Goal: Obtain resource: Download file/media

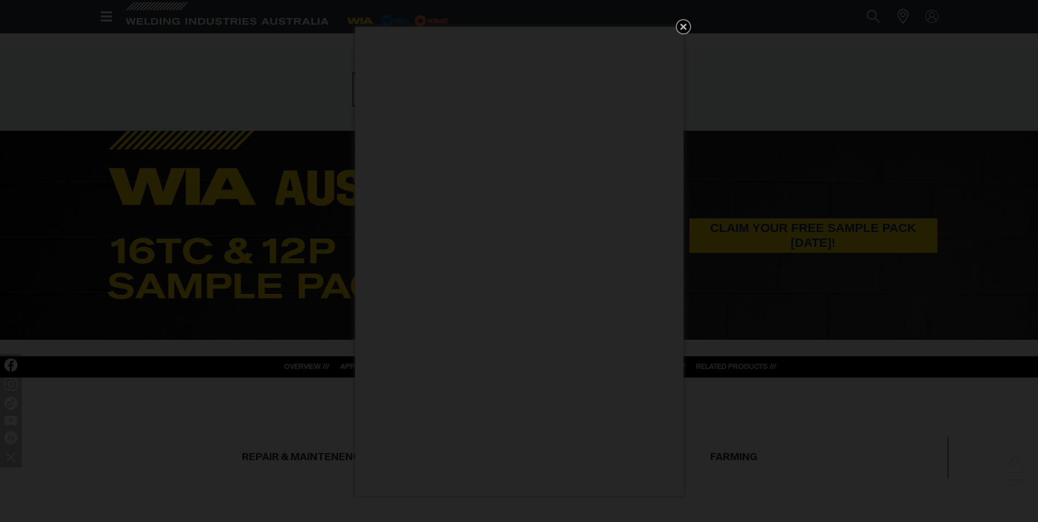
scroll to position [492, 0]
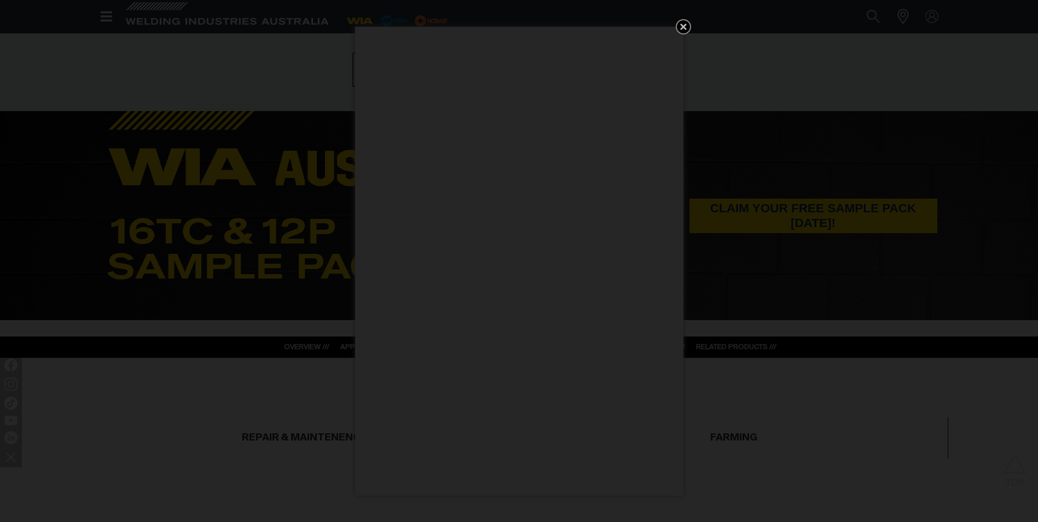
click at [687, 27] on icon "Get 5 WIA Welding Guides Free!" at bounding box center [683, 26] width 13 height 13
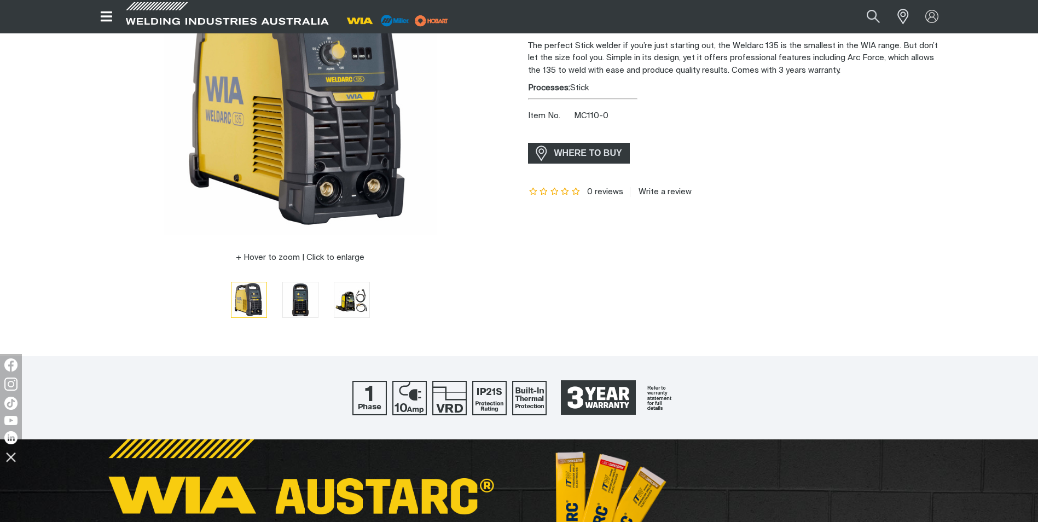
scroll to position [0, 0]
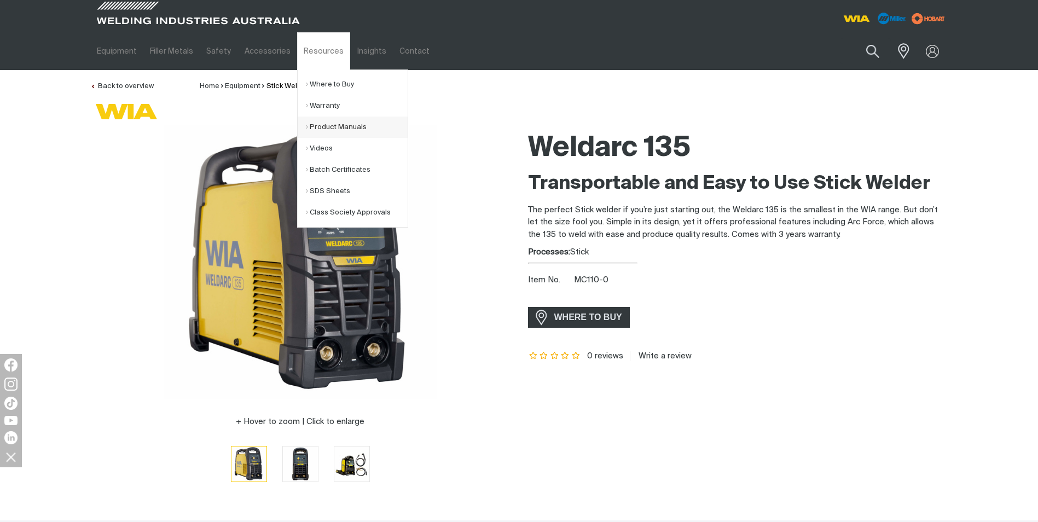
click at [334, 120] on link "Product Manuals" at bounding box center [357, 127] width 102 height 21
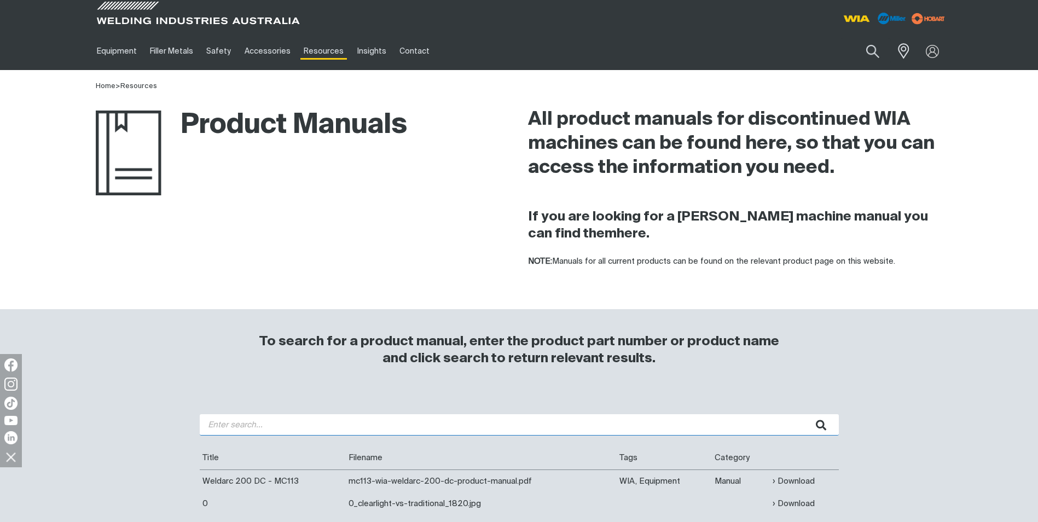
click at [350, 423] on input "search" at bounding box center [519, 424] width 639 height 21
click at [804, 414] on button "submit" at bounding box center [821, 424] width 34 height 21
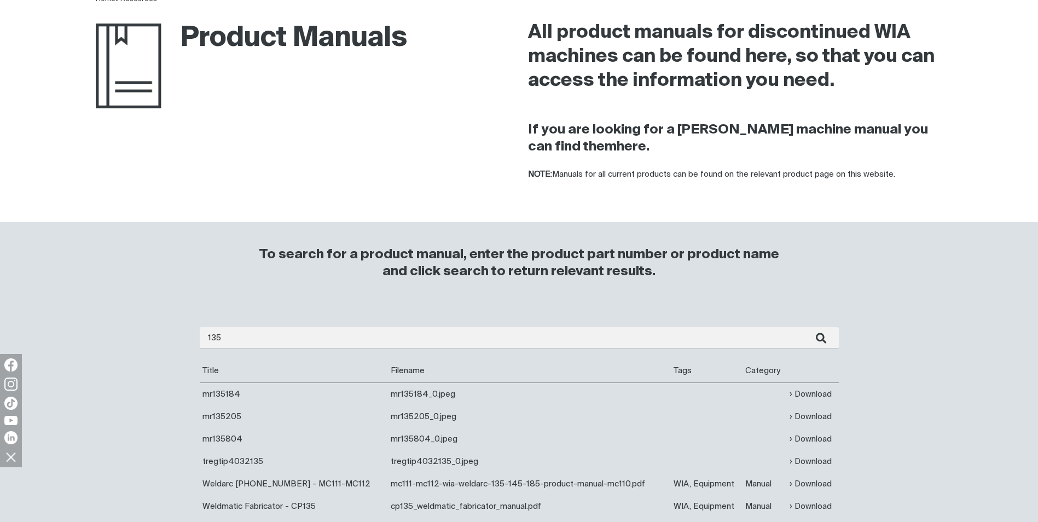
scroll to position [219, 0]
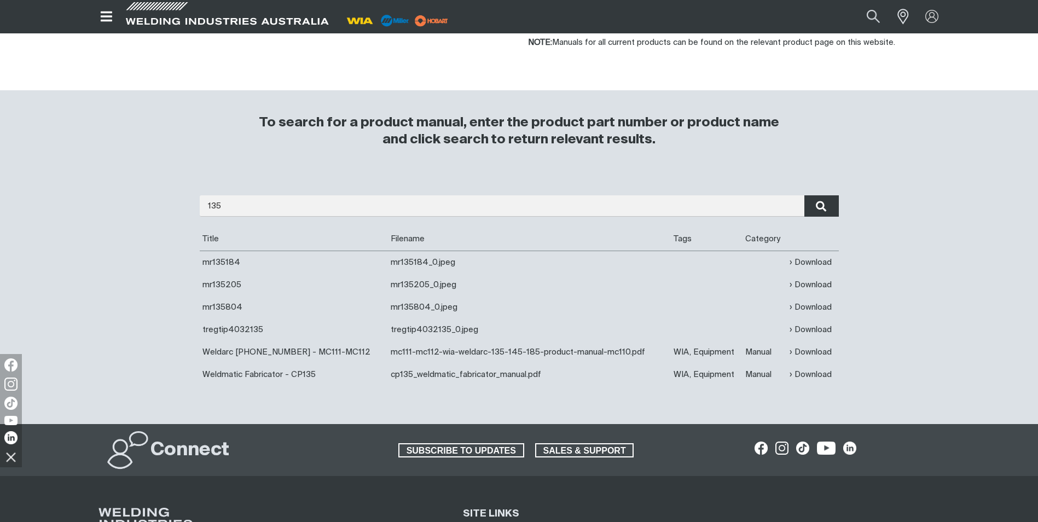
click at [822, 209] on icon "submit" at bounding box center [821, 206] width 10 height 11
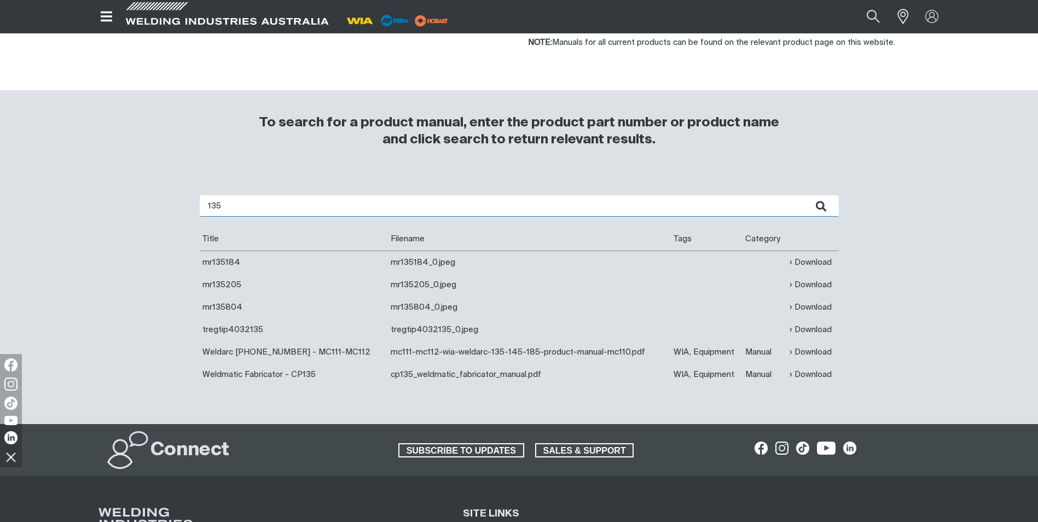
click at [230, 205] on input "135" at bounding box center [519, 205] width 639 height 21
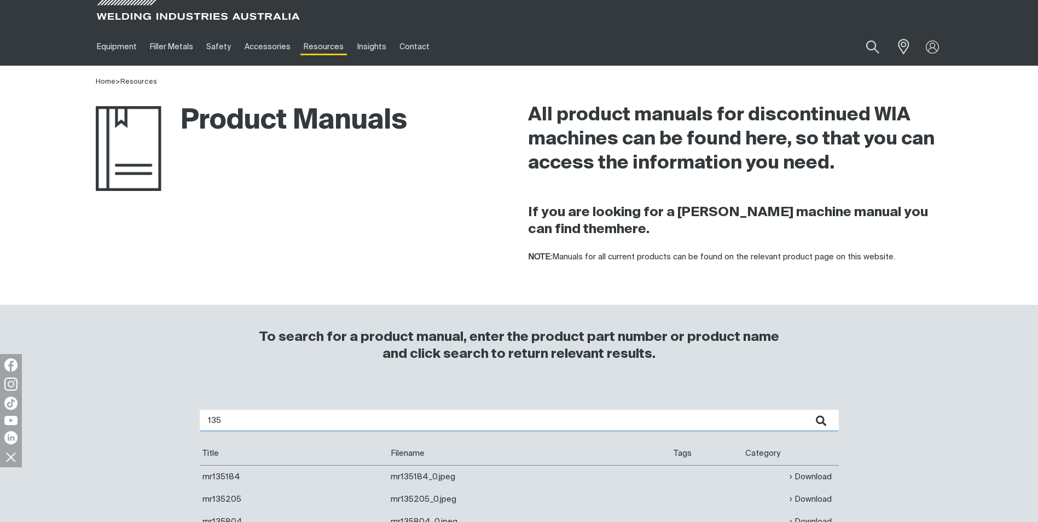
scroll to position [0, 0]
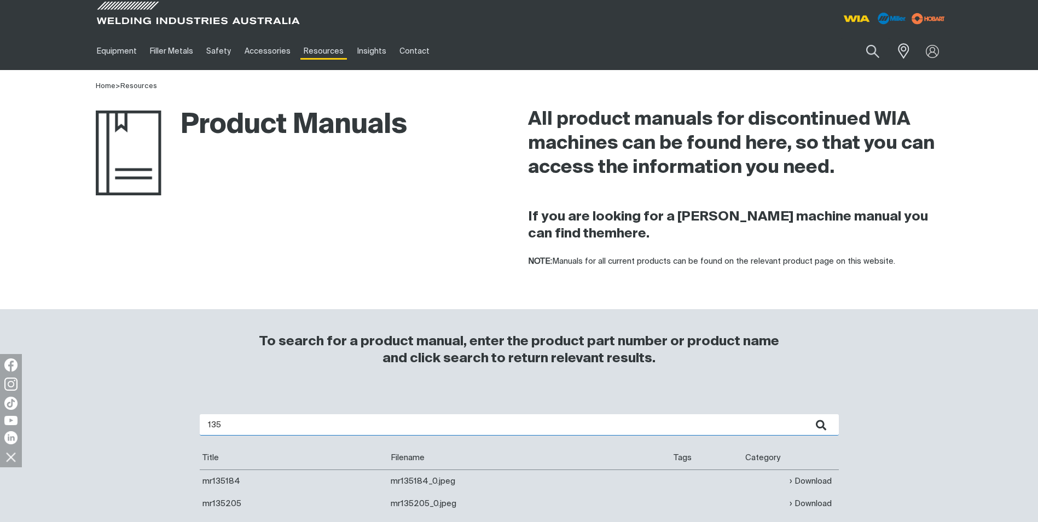
click at [245, 418] on input "135" at bounding box center [519, 424] width 639 height 21
click at [804, 414] on button "submit" at bounding box center [821, 424] width 34 height 21
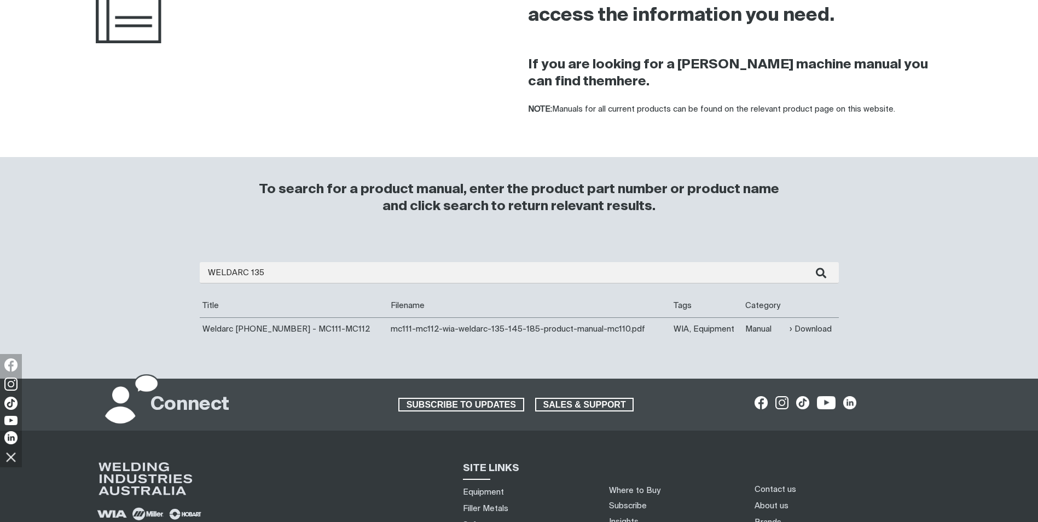
scroll to position [164, 0]
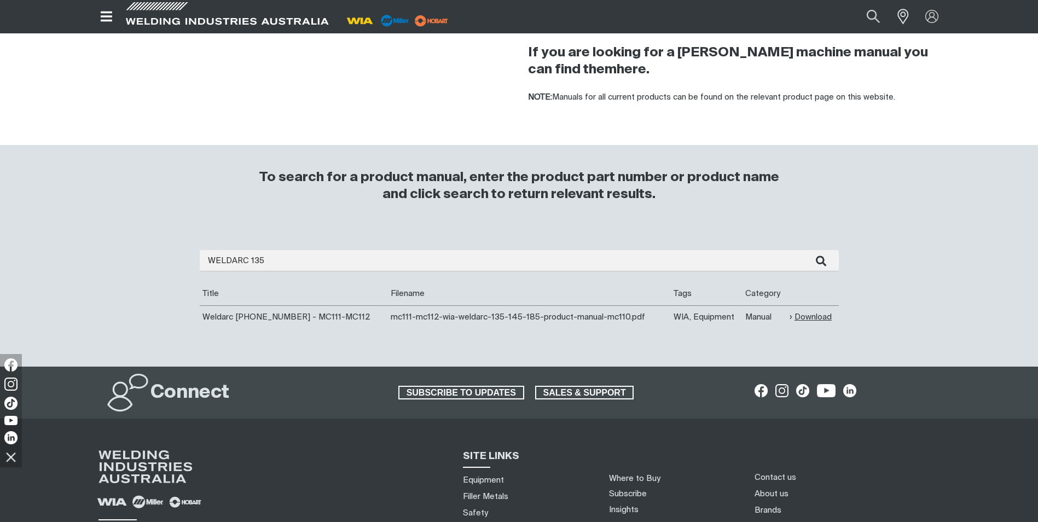
click at [796, 321] on link "Download" at bounding box center [811, 317] width 42 height 13
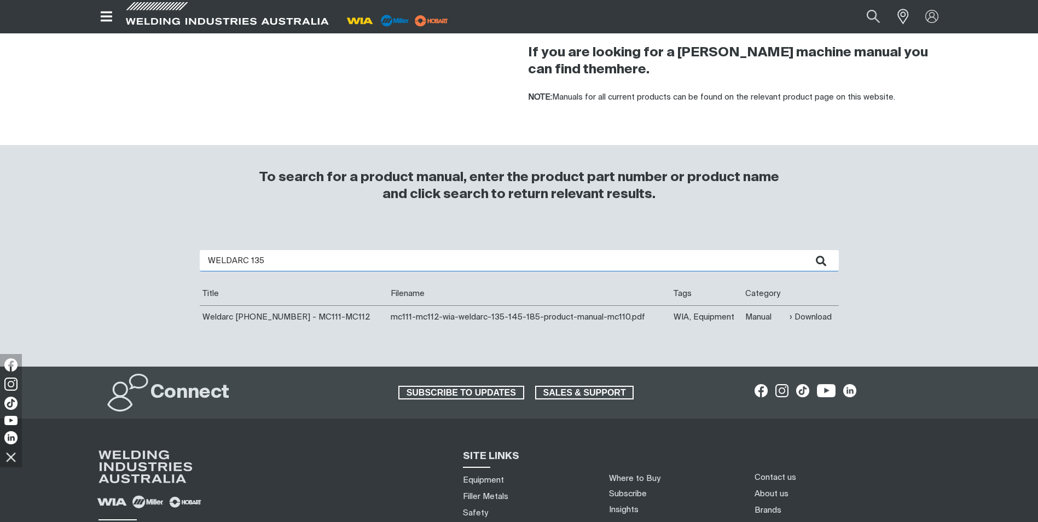
drag, startPoint x: 272, startPoint y: 254, endPoint x: 187, endPoint y: 258, distance: 84.9
click at [187, 258] on div "WELDARC 135 Are you looking for a product manual for a discontinued product? Yo…" at bounding box center [519, 297] width 875 height 138
type input "W64"
click at [804, 250] on button "submit" at bounding box center [821, 260] width 34 height 21
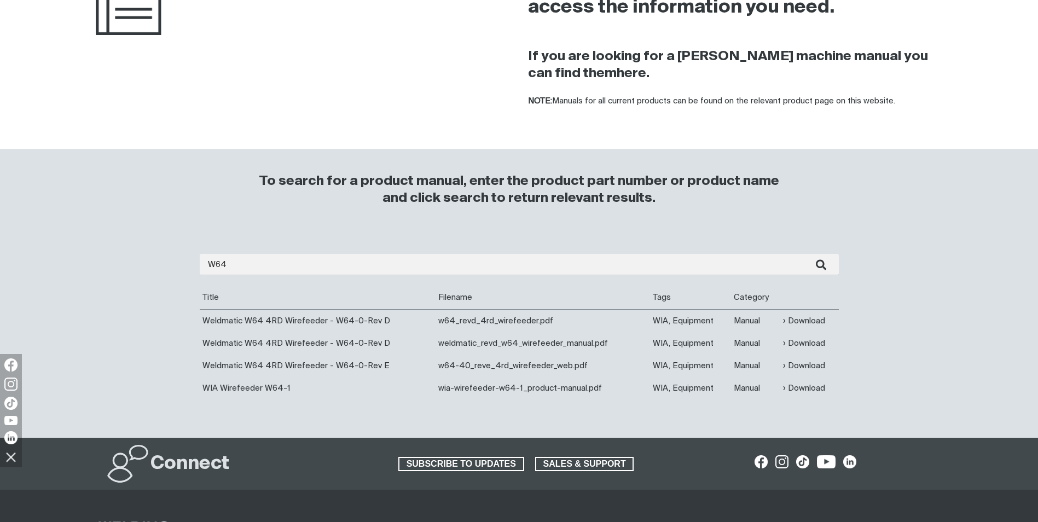
scroll to position [219, 0]
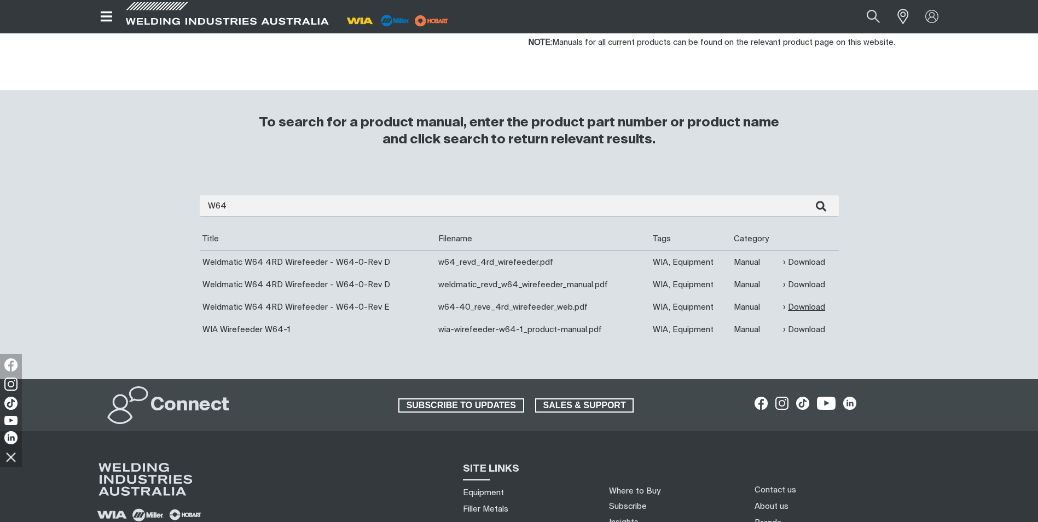
click at [802, 307] on link "Download" at bounding box center [804, 307] width 42 height 13
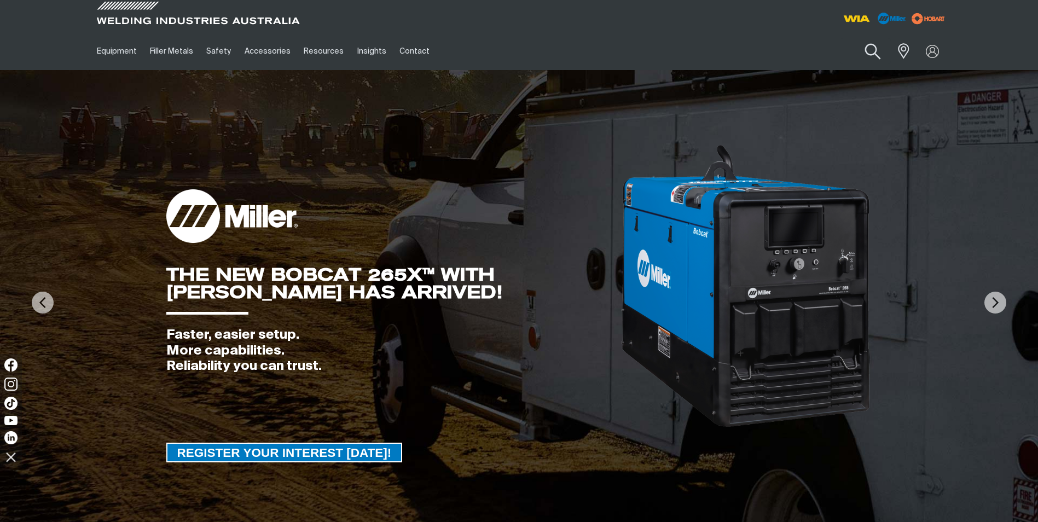
click at [867, 54] on button "Search products" at bounding box center [872, 51] width 44 height 31
click at [765, 59] on input "Search" at bounding box center [806, 51] width 169 height 25
click at [854, 38] on button "Search products" at bounding box center [872, 51] width 37 height 26
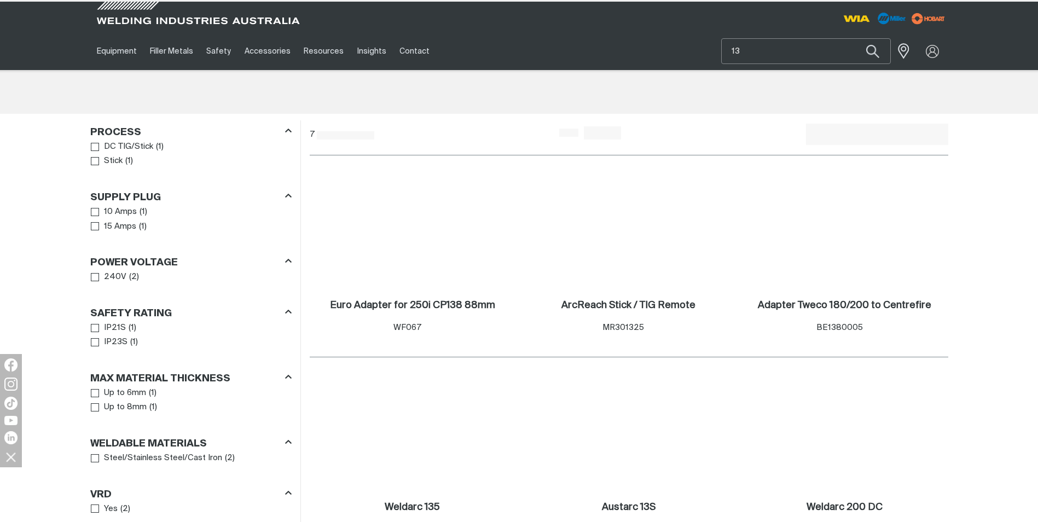
click at [764, 58] on input "13" at bounding box center [806, 51] width 169 height 25
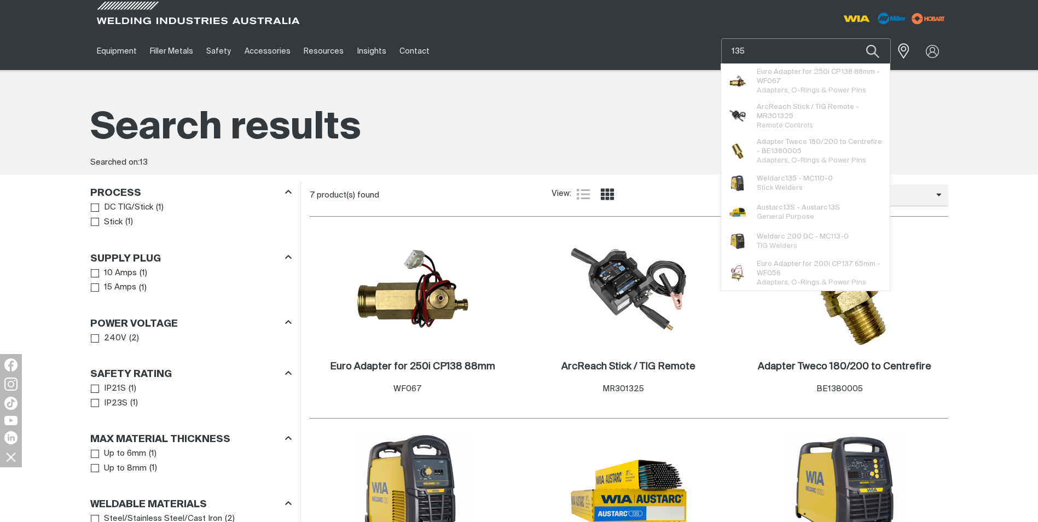
type input "135"
click at [854, 38] on button "Search products" at bounding box center [872, 51] width 37 height 26
